Goal: Task Accomplishment & Management: Use online tool/utility

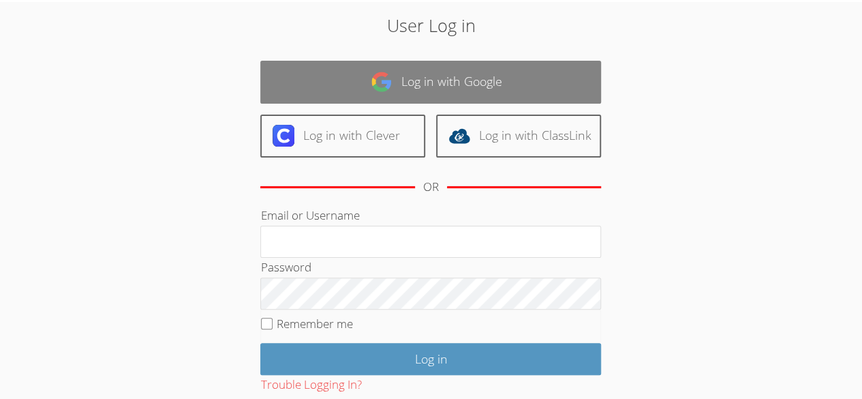
scroll to position [48, 0]
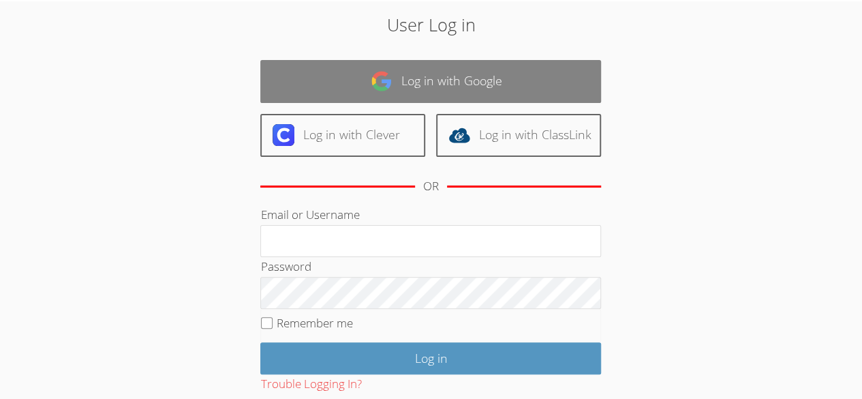
click at [491, 82] on link "Log in with Google" at bounding box center [430, 81] width 341 height 43
click at [496, 77] on link "Log in with Google" at bounding box center [430, 81] width 341 height 43
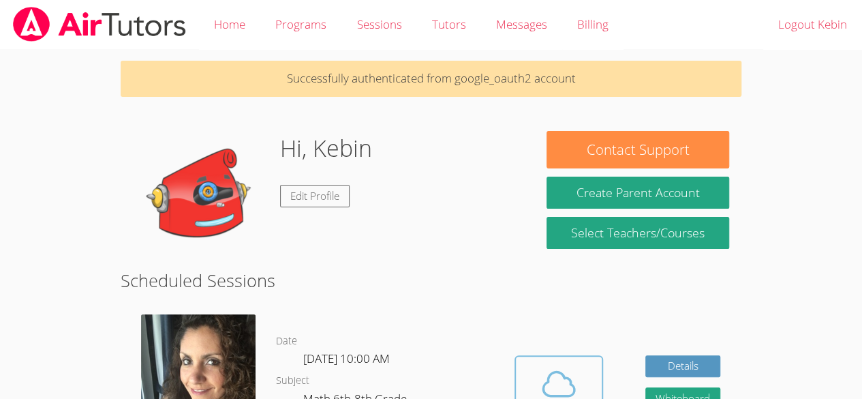
click at [568, 373] on icon at bounding box center [559, 384] width 38 height 38
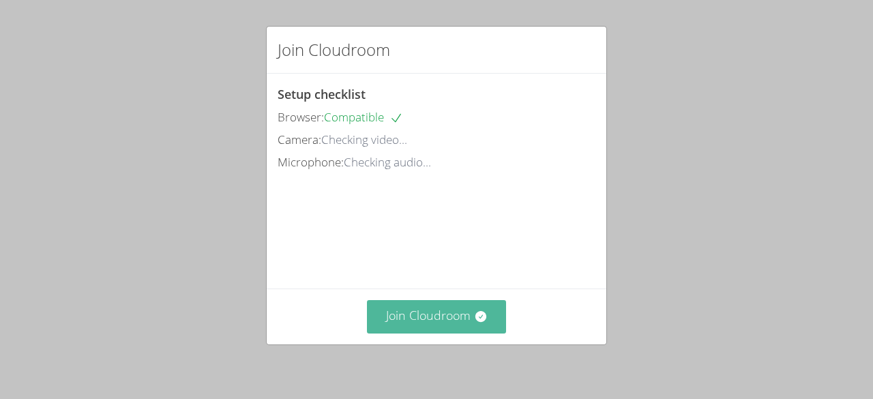
click at [419, 317] on button "Join Cloudroom" at bounding box center [437, 316] width 140 height 33
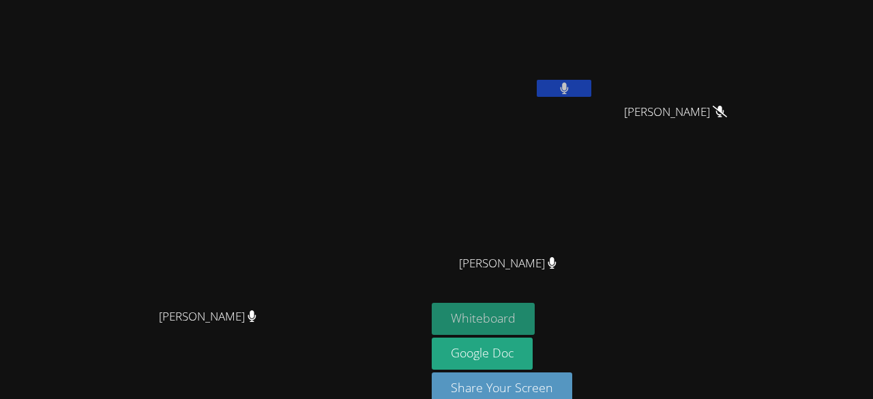
scroll to position [22, 0]
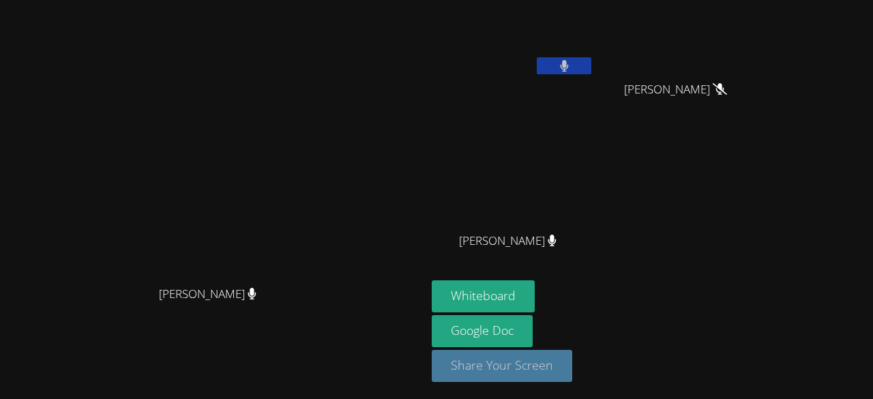
click at [503, 365] on button "Share Your Screen" at bounding box center [502, 366] width 140 height 32
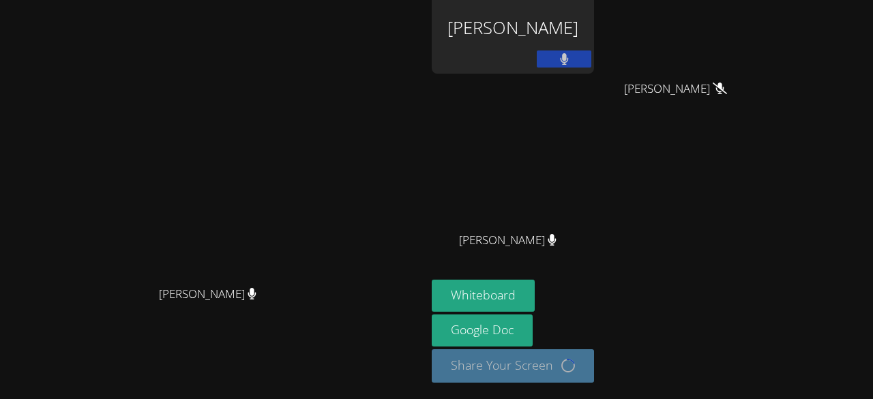
scroll to position [0, 0]
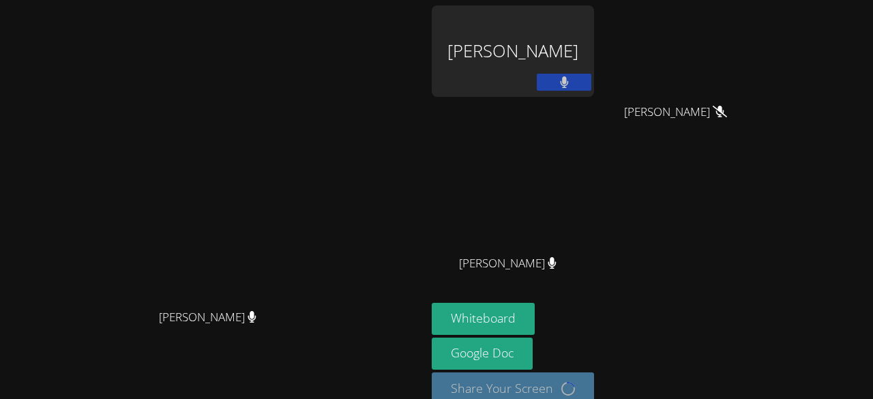
click at [316, 160] on video at bounding box center [213, 185] width 205 height 234
click at [316, 207] on video at bounding box center [213, 185] width 205 height 234
click at [565, 44] on div "[PERSON_NAME]" at bounding box center [513, 50] width 162 height 91
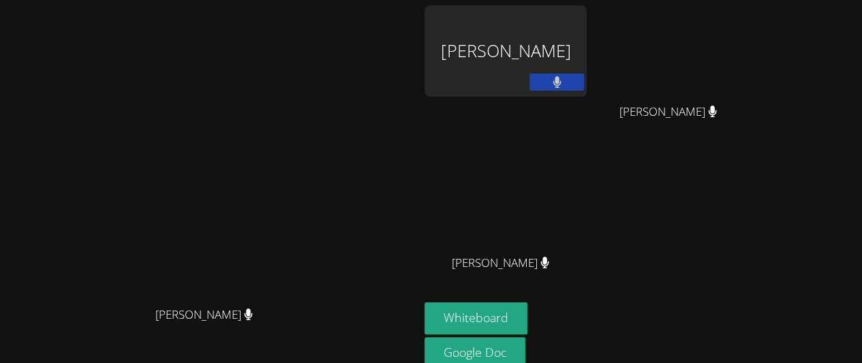
click at [312, 108] on video at bounding box center [210, 185] width 205 height 230
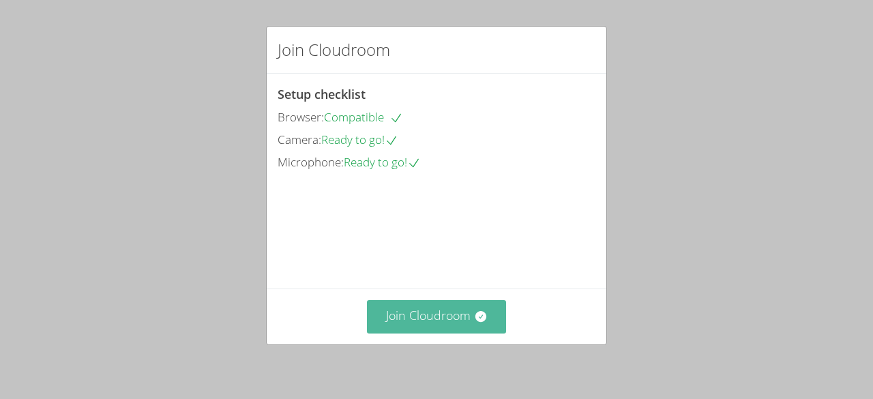
click at [451, 312] on button "Join Cloudroom" at bounding box center [437, 316] width 140 height 33
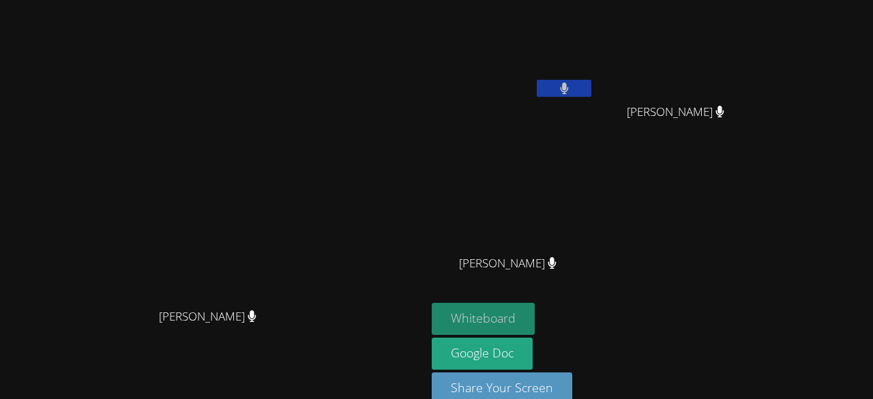
click at [534, 305] on button "Whiteboard" at bounding box center [483, 319] width 103 height 32
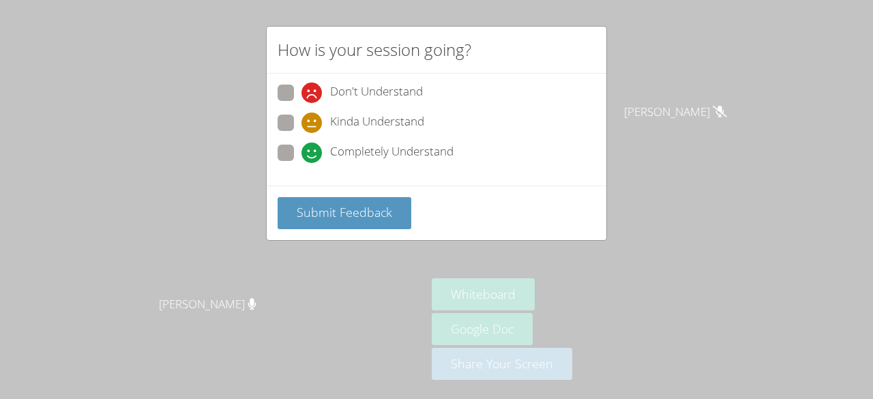
click at [363, 147] on span "Completely Understand" at bounding box center [391, 152] width 123 height 20
click at [313, 147] on input "Completely Understand" at bounding box center [307, 151] width 12 height 12
radio input "true"
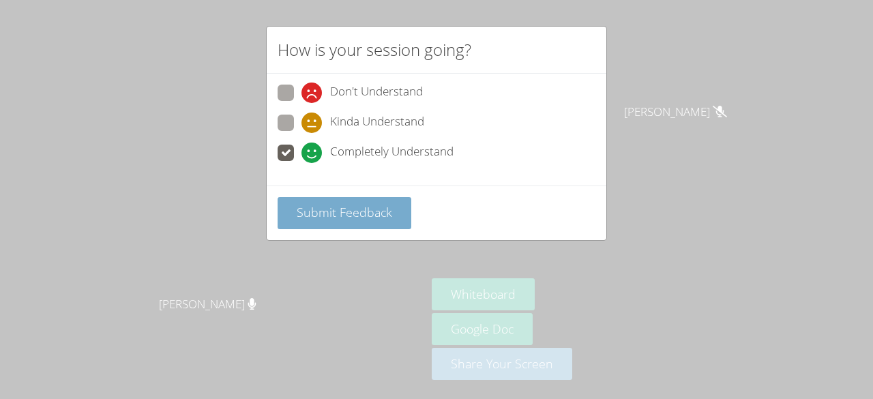
click at [358, 201] on button "Submit Feedback" at bounding box center [344, 213] width 134 height 32
